Goal: Information Seeking & Learning: Find specific fact

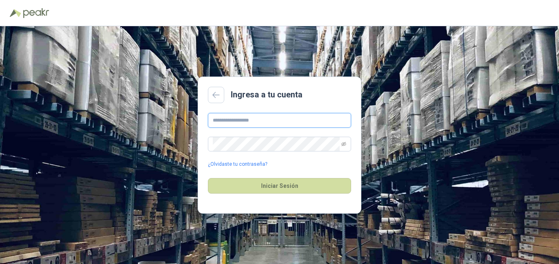
click at [254, 124] on input "text" at bounding box center [279, 120] width 143 height 15
type input "**********"
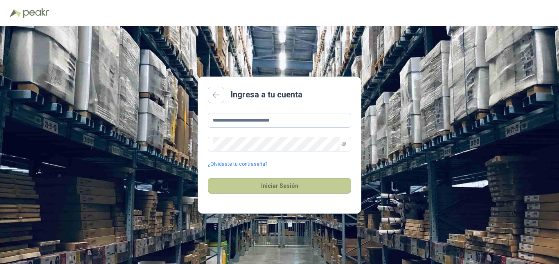
click at [283, 188] on button "Iniciar Sesión" at bounding box center [279, 186] width 143 height 16
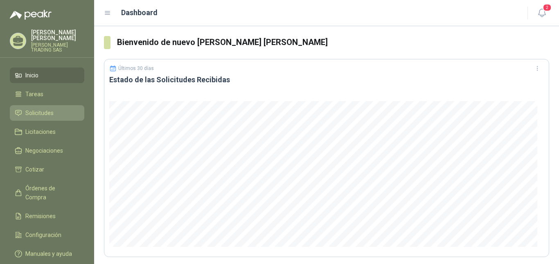
click at [40, 109] on span "Solicitudes" at bounding box center [39, 113] width 28 height 9
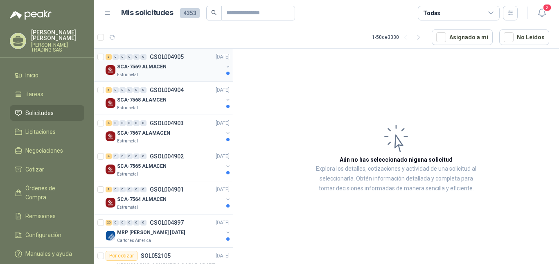
click at [125, 67] on p "SCA-7569 ALMACEN" at bounding box center [142, 67] width 50 height 8
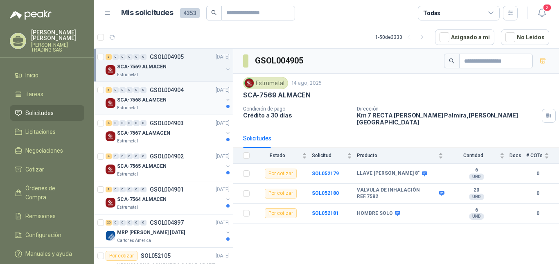
click at [129, 107] on p "Estrumetal" at bounding box center [127, 108] width 21 height 7
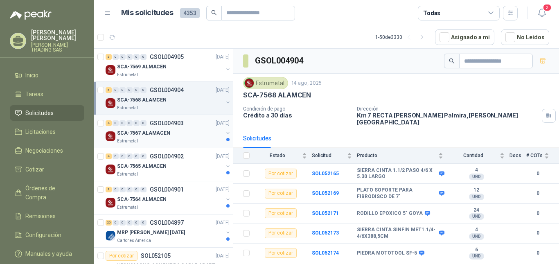
click at [146, 134] on p "SCA-7567 ALAMACEN" at bounding box center [143, 133] width 53 height 8
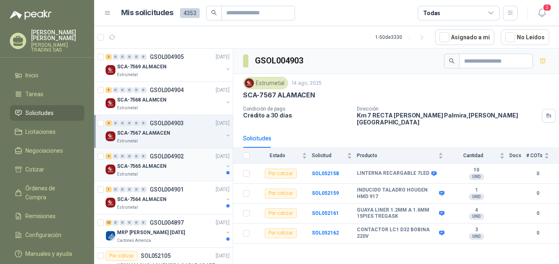
click at [135, 166] on p "SCA-7565 ALMACEN" at bounding box center [142, 167] width 50 height 8
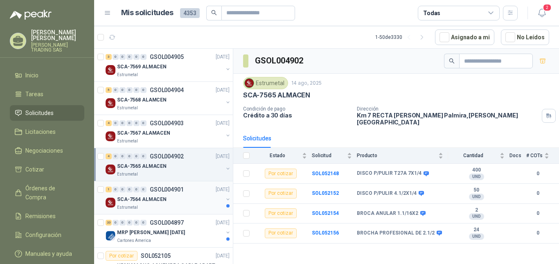
click at [135, 204] on div "SCA-7564 ALMACEN" at bounding box center [170, 200] width 106 height 10
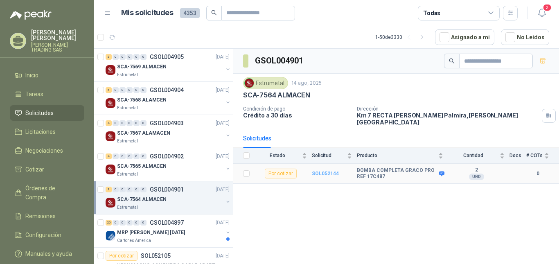
click at [324, 171] on b "SOL052144" at bounding box center [325, 174] width 27 height 6
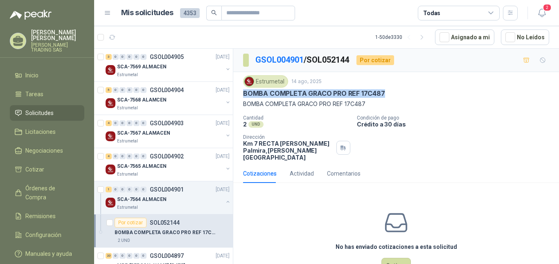
drag, startPoint x: 244, startPoint y: 94, endPoint x: 389, endPoint y: 98, distance: 144.6
click at [389, 98] on div "BOMBA COMPLETA GRACO PRO REF 17C487" at bounding box center [396, 93] width 306 height 9
copy p "BOMBA COMPLETA GRACO PRO REF 17C487"
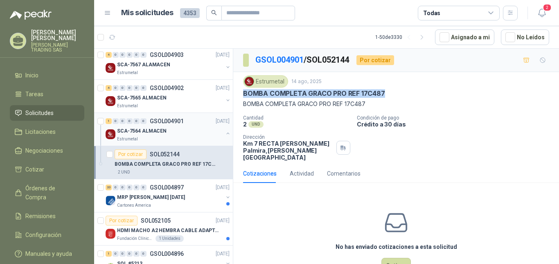
scroll to position [95, 0]
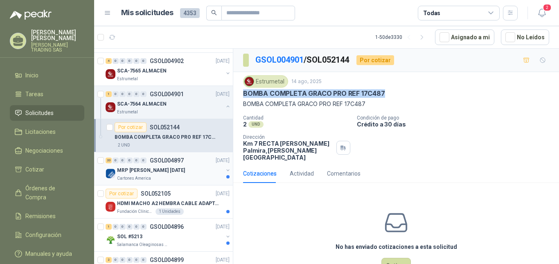
click at [152, 169] on p "MRP [PERSON_NAME] [DATE]" at bounding box center [151, 171] width 68 height 8
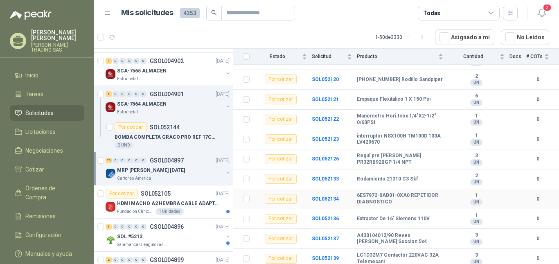
scroll to position [289, 0]
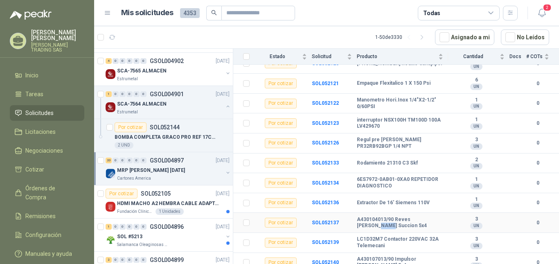
drag, startPoint x: 435, startPoint y: 216, endPoint x: 365, endPoint y: 218, distance: 69.6
click at [365, 218] on b "A430104013/90 Reves [PERSON_NAME] Succion 5x4" at bounding box center [400, 223] width 86 height 13
drag, startPoint x: 359, startPoint y: 215, endPoint x: 425, endPoint y: 219, distance: 66.1
click at [425, 219] on b "A430104013/90 Reves [PERSON_NAME] Succion 5x4" at bounding box center [400, 223] width 86 height 13
copy b "A430104013/90 Reves [PERSON_NAME] Succion 5x4"
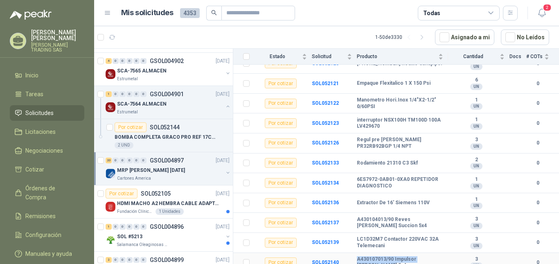
drag, startPoint x: 358, startPoint y: 255, endPoint x: 397, endPoint y: 259, distance: 39.9
click at [397, 259] on b "A430107013/90 Impulsor [PERSON_NAME] 5x4" at bounding box center [400, 262] width 86 height 13
copy b "A430107013/90 Impulsor [PERSON_NAME] 5x4"
drag, startPoint x: 358, startPoint y: 215, endPoint x: 393, endPoint y: 212, distance: 35.4
click at [393, 217] on b "A430104013/90 Reves [PERSON_NAME] Succion 5x4" at bounding box center [400, 223] width 86 height 13
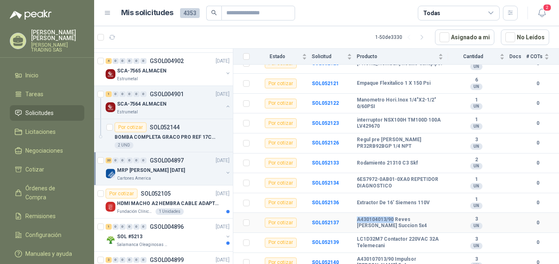
copy b "A430104013/90"
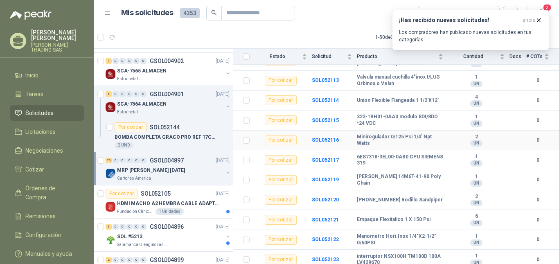
scroll to position [166, 0]
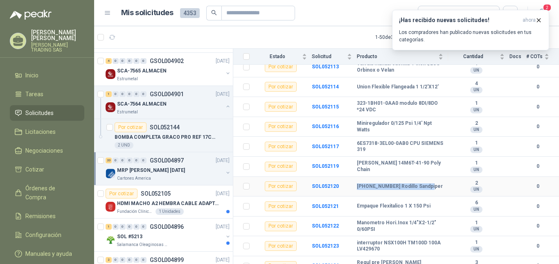
drag, startPoint x: 432, startPoint y: 181, endPoint x: 349, endPoint y: 181, distance: 83.1
click at [349, 181] on tr "Por cotizar SOL052120 [PHONE_NUMBER] Rodillo Sandpiper 2 UN 0" at bounding box center [396, 187] width 326 height 20
copy tr "[PHONE_NUMBER] Rodillo Sandpiper"
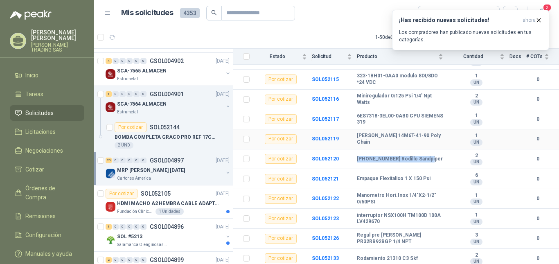
scroll to position [221, 0]
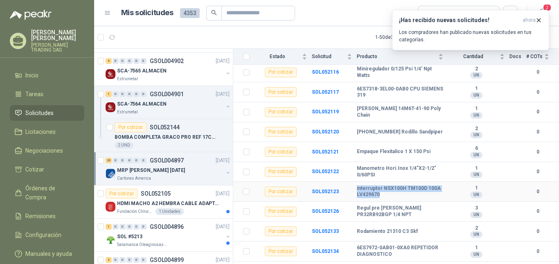
drag, startPoint x: 357, startPoint y: 183, endPoint x: 388, endPoint y: 188, distance: 31.0
click at [388, 188] on b "interruptor NSX100H TM100D 100A LV429670" at bounding box center [400, 192] width 86 height 13
copy b "interruptor NSX100H TM100D 100A LV429670"
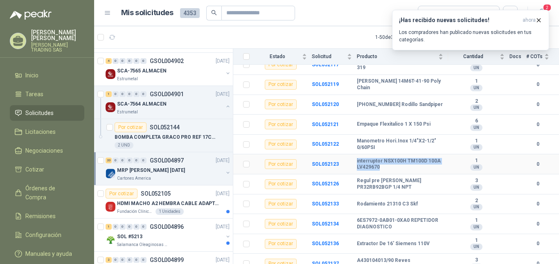
scroll to position [276, 0]
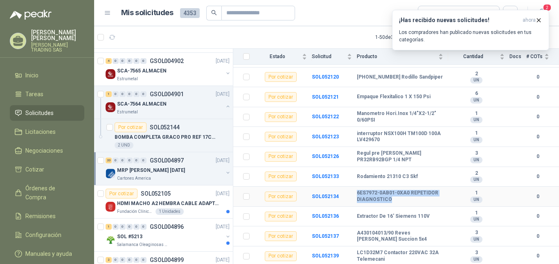
drag, startPoint x: 358, startPoint y: 186, endPoint x: 399, endPoint y: 191, distance: 40.9
click at [399, 191] on b "6ES7972-0AB01-0XA0 REPETIDOR DIAGNOSTICO" at bounding box center [400, 196] width 86 height 13
copy b "6ES7972-0AB01-0XA0 REPETIDOR DIAGNOSTICO"
click at [325, 194] on b "SOL052134" at bounding box center [325, 197] width 27 height 6
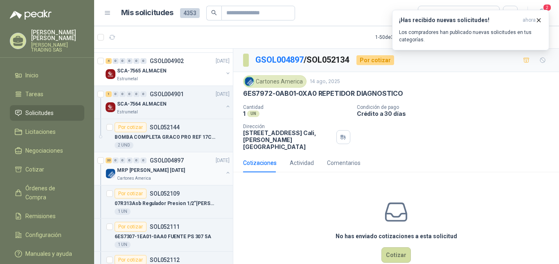
scroll to position [109, 0]
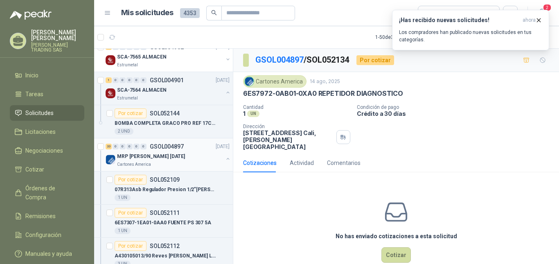
click at [225, 159] on button "button" at bounding box center [228, 159] width 7 height 7
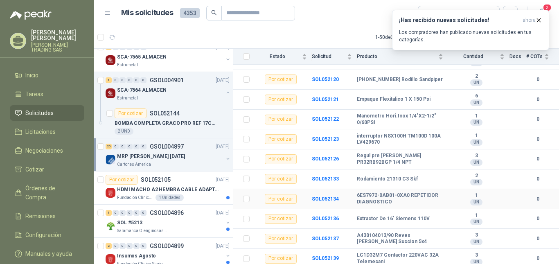
scroll to position [289, 0]
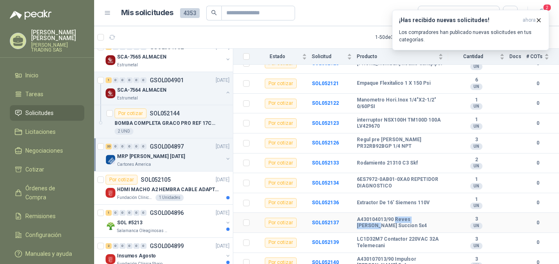
drag, startPoint x: 394, startPoint y: 213, endPoint x: 435, endPoint y: 210, distance: 41.1
click at [435, 213] on td "A430104013/90 Reves [PERSON_NAME] Succion 5x4" at bounding box center [402, 223] width 91 height 20
copy b "Reves [PERSON_NAME]"
click at [390, 217] on b "A430104013/90 Reves [PERSON_NAME] Succion 5x4" at bounding box center [400, 223] width 86 height 13
drag, startPoint x: 386, startPoint y: 213, endPoint x: 353, endPoint y: 215, distance: 33.2
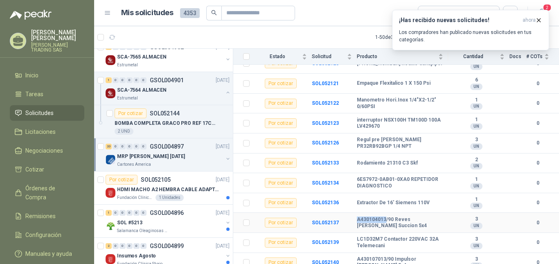
click at [353, 215] on tr "Por cotizar SOL052137 A430104013/90 Reves [PERSON_NAME] Succion 5x4 3 UN 0" at bounding box center [396, 223] width 326 height 20
copy tr "A430104013"
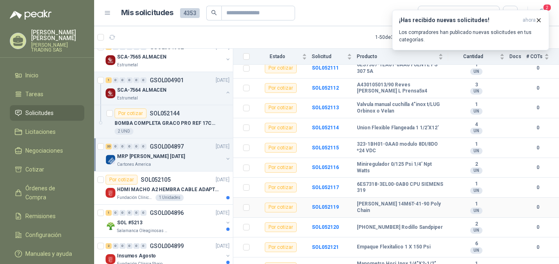
scroll to position [112, 0]
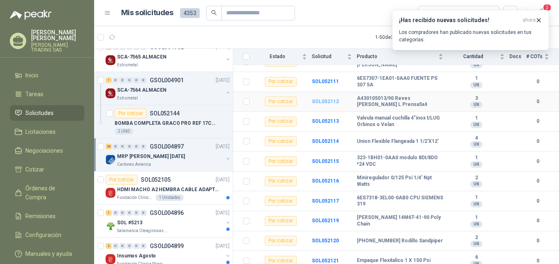
click at [326, 99] on b "SOL052112" at bounding box center [325, 102] width 27 height 6
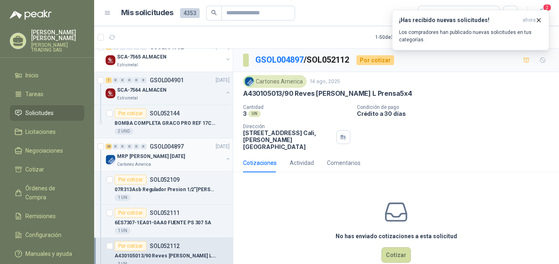
click at [225, 159] on button "button" at bounding box center [228, 159] width 7 height 7
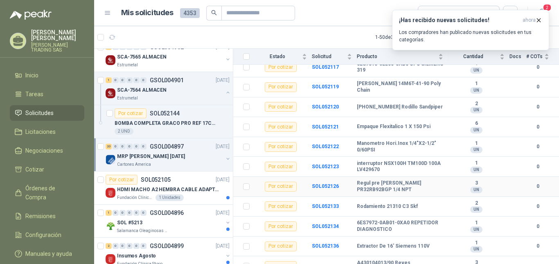
scroll to position [289, 0]
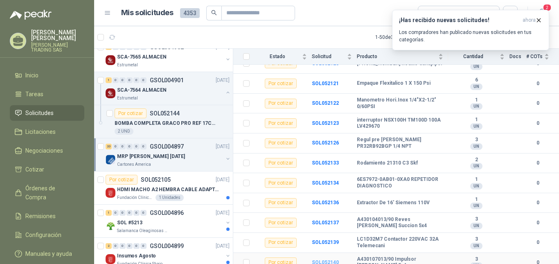
click at [328, 260] on b "SOL052140" at bounding box center [325, 263] width 27 height 6
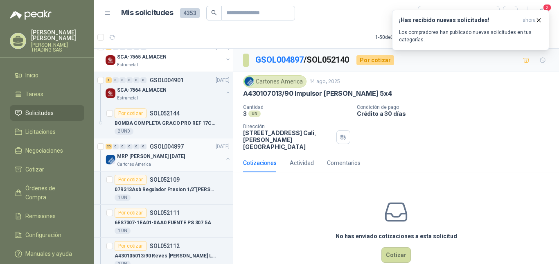
click at [225, 159] on button "button" at bounding box center [228, 159] width 7 height 7
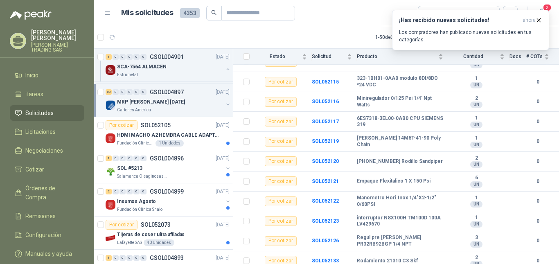
scroll to position [191, 0]
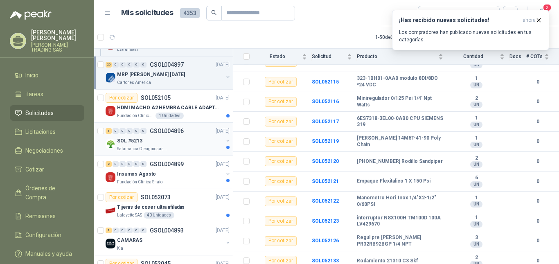
click at [129, 141] on p "SOL #5213" at bounding box center [129, 141] width 25 height 8
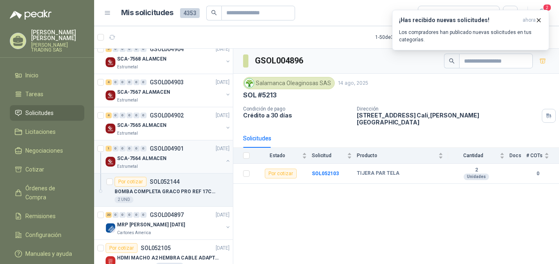
scroll to position [68, 0]
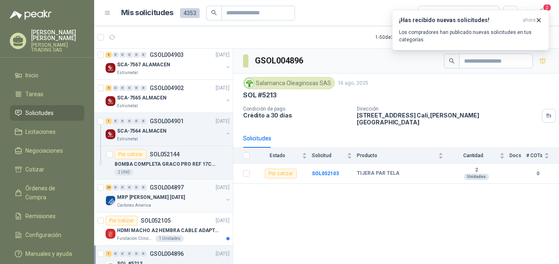
click at [140, 195] on p "MRP [PERSON_NAME] [DATE]" at bounding box center [151, 198] width 68 height 8
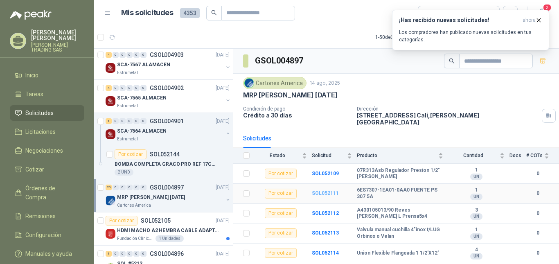
click at [324, 190] on b "SOL052111" at bounding box center [325, 193] width 27 height 6
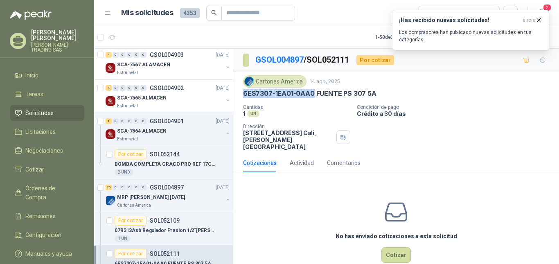
drag, startPoint x: 245, startPoint y: 95, endPoint x: 314, endPoint y: 95, distance: 69.6
click at [314, 95] on p "6ES7307-1EA01-0AA0 FUENTE PS 307 5A" at bounding box center [310, 93] width 134 height 9
copy p "6ES7307-1EA01-0AA0"
click at [225, 200] on button "button" at bounding box center [228, 200] width 7 height 7
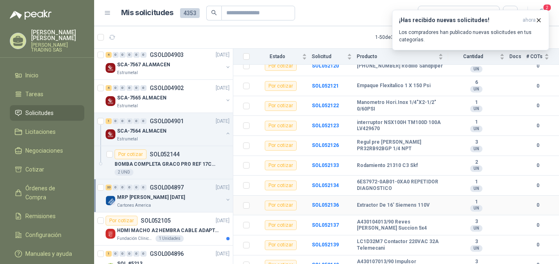
scroll to position [289, 0]
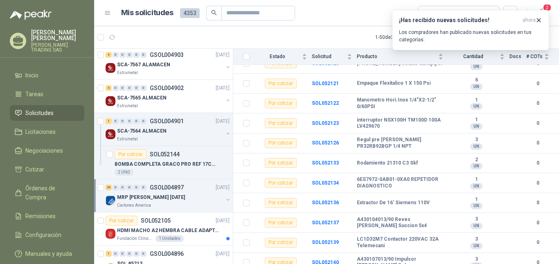
click at [59, 44] on p "[PERSON_NAME] TRADING SAS" at bounding box center [57, 48] width 53 height 10
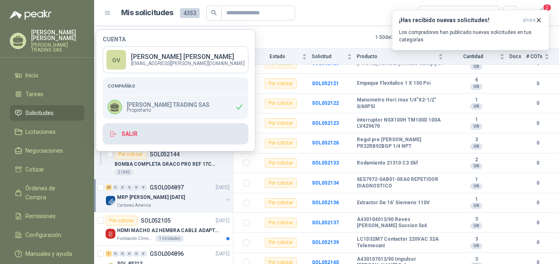
click at [132, 134] on button "Salir" at bounding box center [176, 133] width 146 height 21
